Goal: Information Seeking & Learning: Learn about a topic

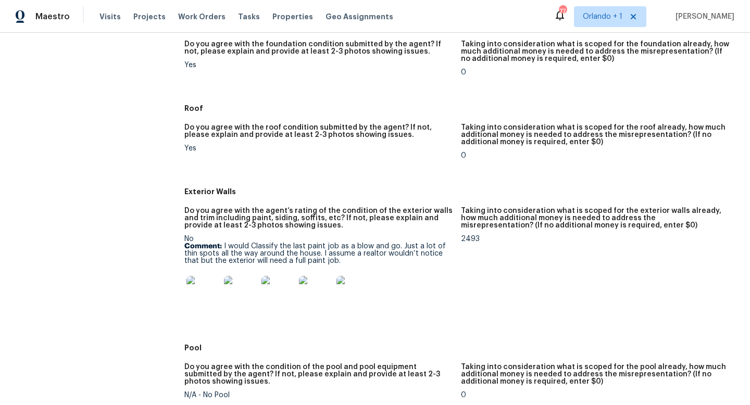
scroll to position [313, 0]
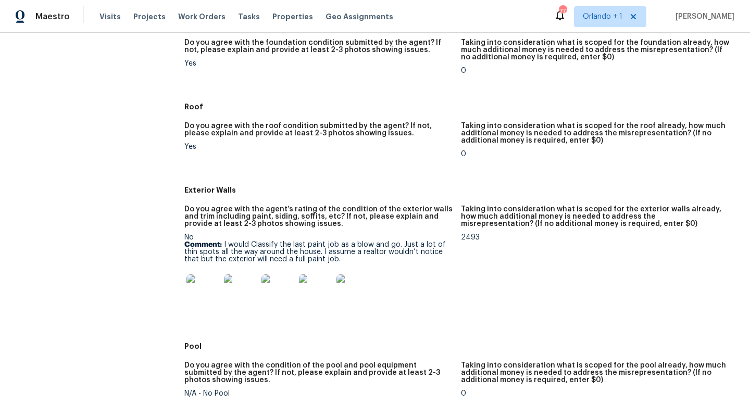
click at [203, 285] on img at bounding box center [203, 291] width 33 height 33
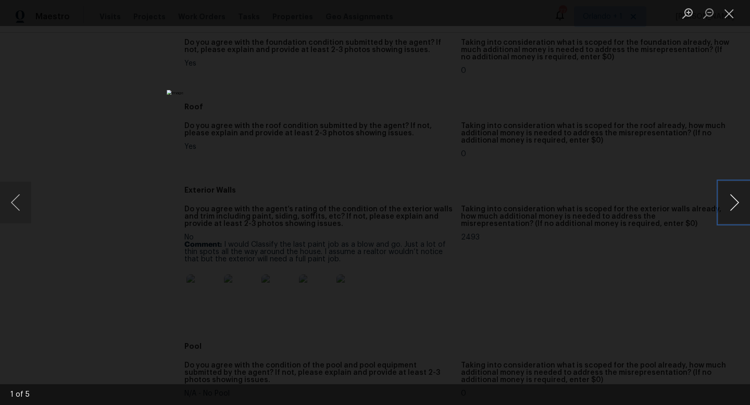
click at [735, 209] on button "Next image" at bounding box center [734, 203] width 31 height 42
click at [738, 202] on button "Next image" at bounding box center [734, 203] width 31 height 42
click at [735, 200] on button "Next image" at bounding box center [734, 203] width 31 height 42
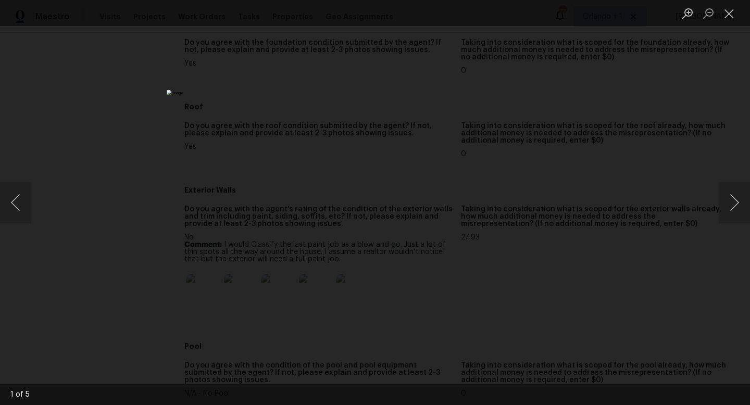
click at [647, 193] on div "Lightbox" at bounding box center [375, 202] width 750 height 405
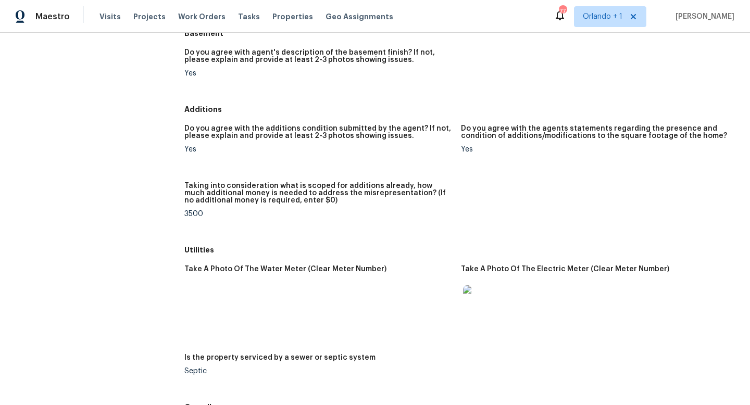
scroll to position [1259, 0]
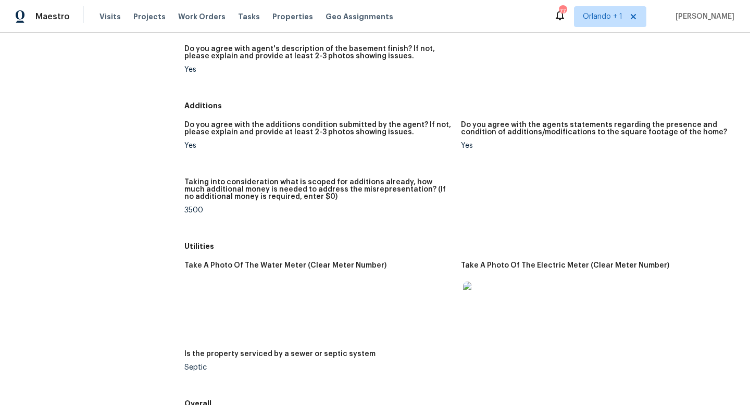
click at [481, 299] on img at bounding box center [479, 298] width 33 height 33
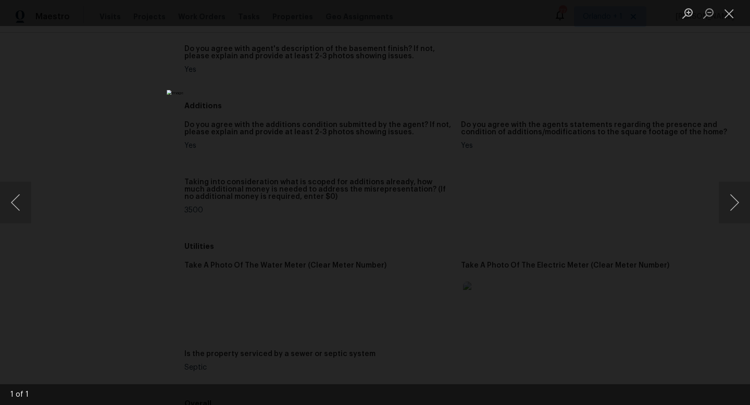
click at [703, 134] on div "Lightbox" at bounding box center [375, 202] width 750 height 405
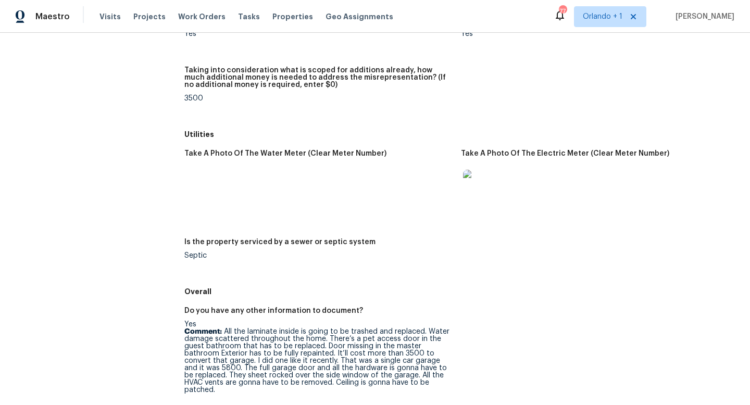
scroll to position [1460, 0]
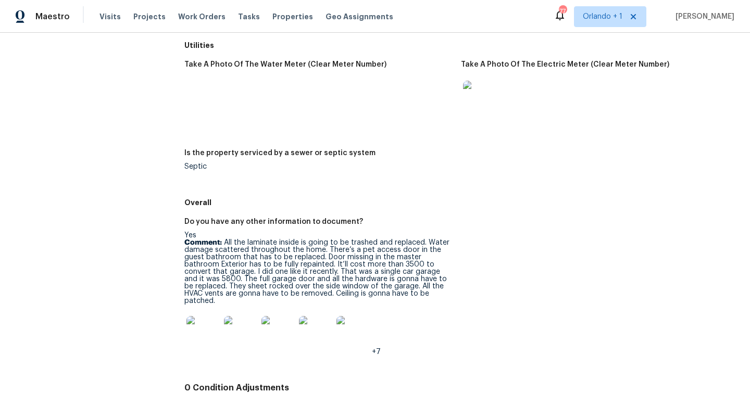
click at [204, 318] on img at bounding box center [203, 332] width 33 height 33
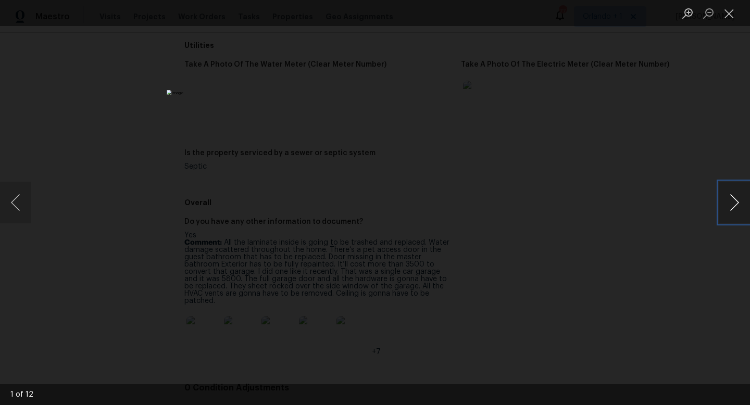
click at [730, 202] on button "Next image" at bounding box center [734, 203] width 31 height 42
click at [733, 204] on button "Next image" at bounding box center [734, 203] width 31 height 42
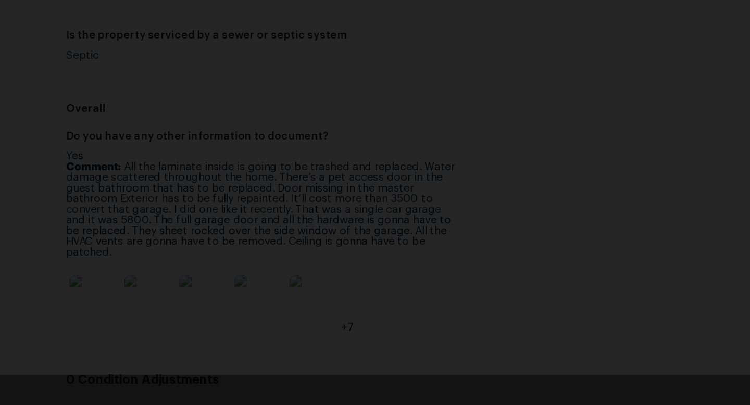
scroll to position [0, 0]
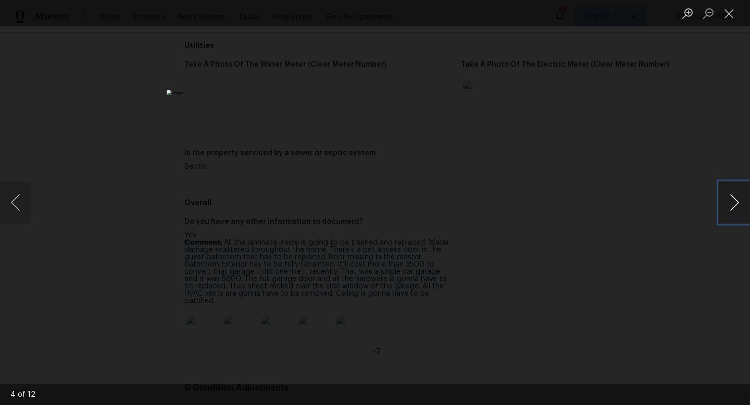
click at [733, 203] on button "Next image" at bounding box center [734, 203] width 31 height 42
click at [682, 162] on div "Lightbox" at bounding box center [375, 202] width 750 height 405
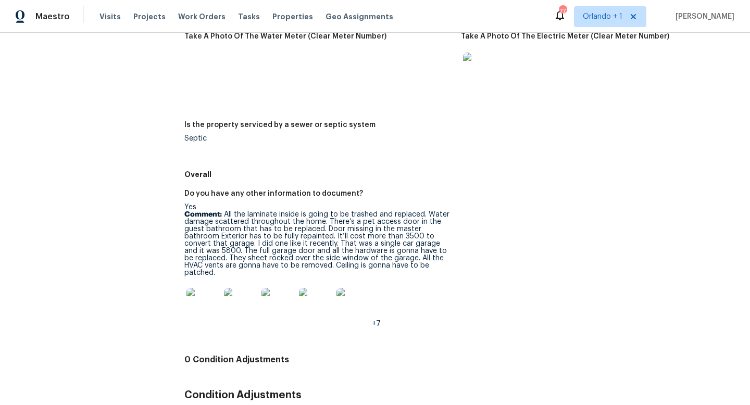
scroll to position [1509, 0]
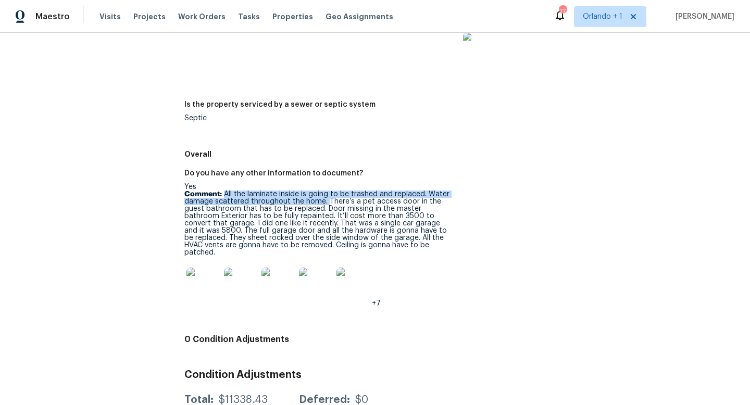
drag, startPoint x: 224, startPoint y: 194, endPoint x: 325, endPoint y: 201, distance: 101.3
click at [325, 201] on p "Comment: All the laminate inside is going to be trashed and replaced. Water dam…" at bounding box center [318, 224] width 268 height 66
copy p "All the laminate inside is going to be trashed and replaced. Water damage scatt…"
click at [278, 287] on img at bounding box center [278, 284] width 33 height 33
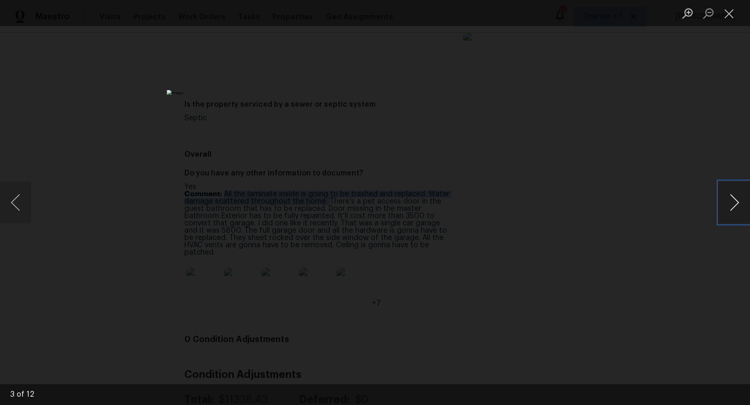
click at [731, 202] on button "Next image" at bounding box center [734, 203] width 31 height 42
click at [734, 202] on button "Next image" at bounding box center [734, 203] width 31 height 42
click at [732, 60] on div "Lightbox" at bounding box center [375, 202] width 750 height 405
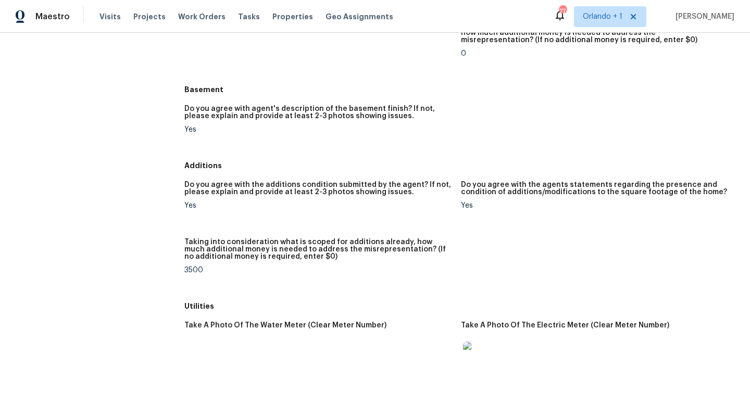
scroll to position [1101, 0]
